Goal: Navigation & Orientation: Find specific page/section

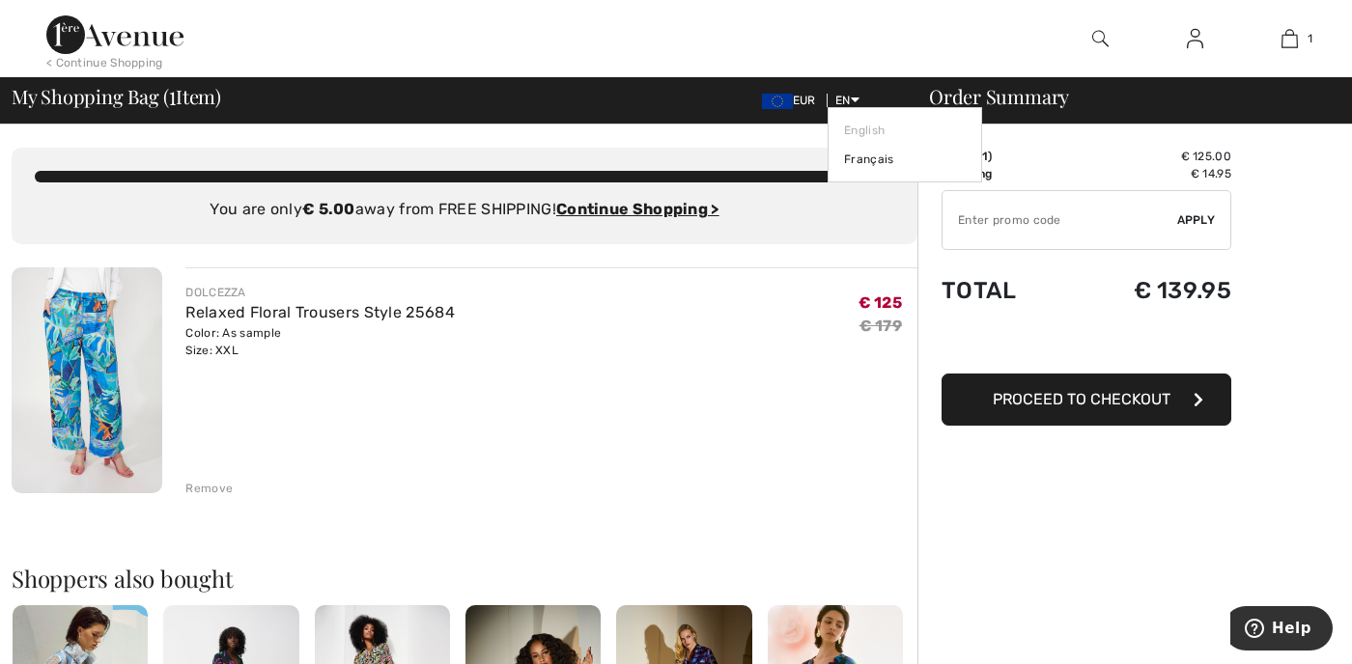
click at [851, 95] on icon at bounding box center [855, 100] width 9 height 14
click at [853, 105] on icon at bounding box center [855, 100] width 9 height 14
click at [878, 118] on link "English" at bounding box center [905, 130] width 122 height 29
click at [856, 95] on icon at bounding box center [855, 100] width 9 height 14
click at [1112, 38] on div at bounding box center [1099, 38] width 95 height 77
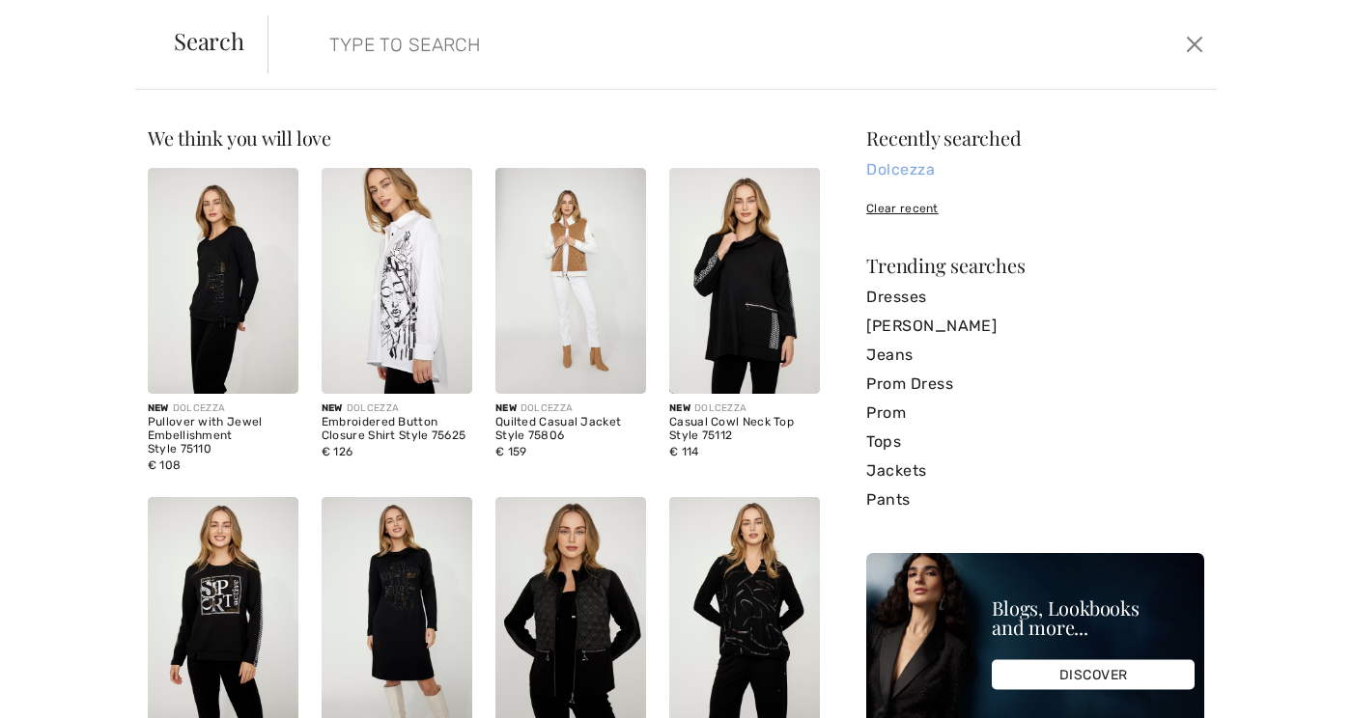
click at [884, 159] on link "Dolcezza" at bounding box center [1035, 169] width 338 height 29
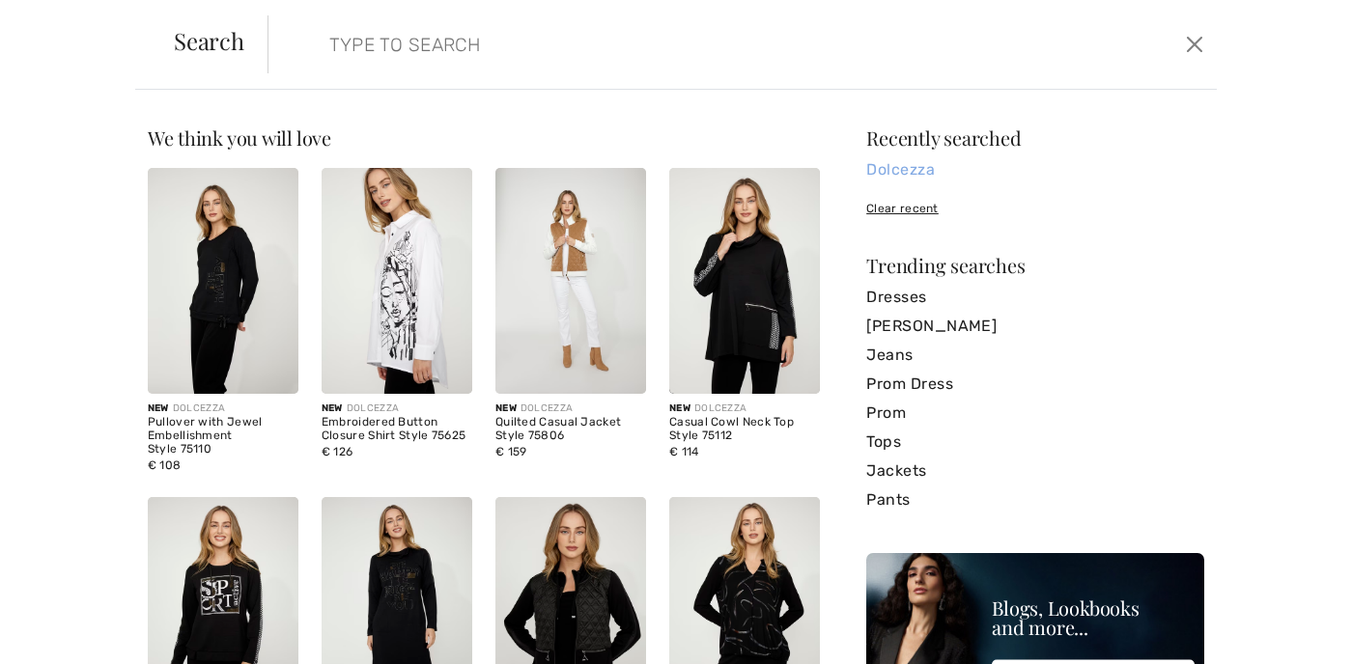
click at [918, 175] on link "Dolcezza" at bounding box center [1035, 169] width 338 height 29
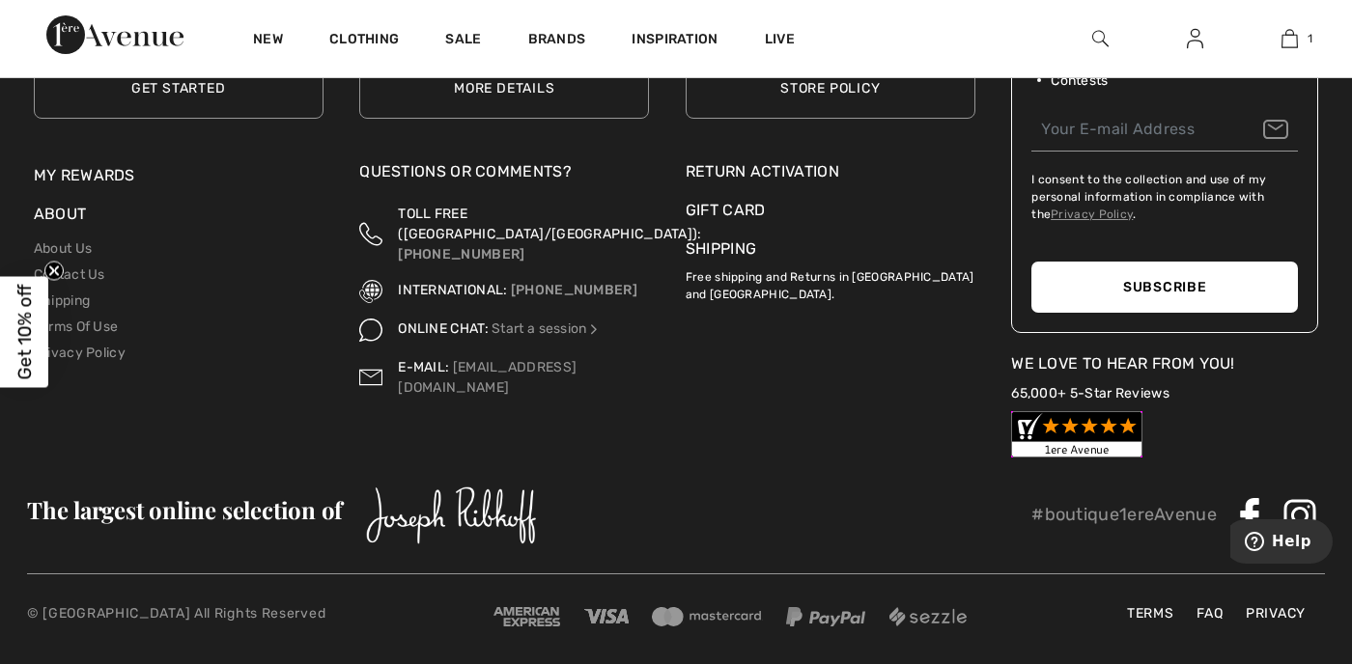
scroll to position [9515, 0]
